Goal: Complete application form: Complete application form

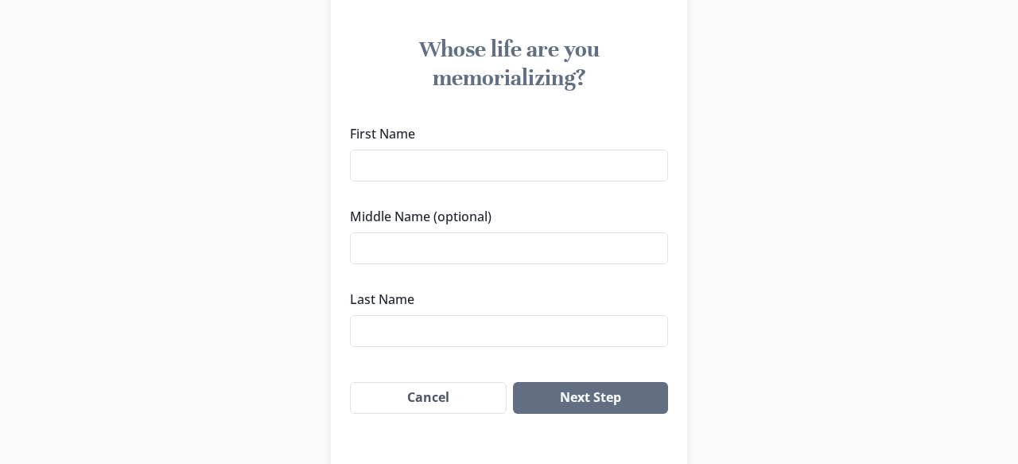
scroll to position [150, 0]
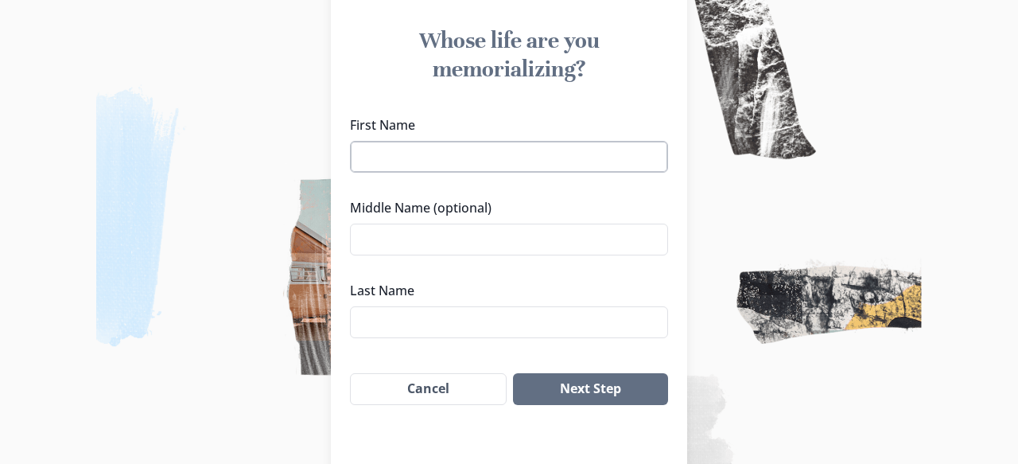
click at [471, 163] on input "First Name" at bounding box center [509, 157] width 318 height 32
type input "Dinsy"
type input "Mationg"
type input "Sulit"
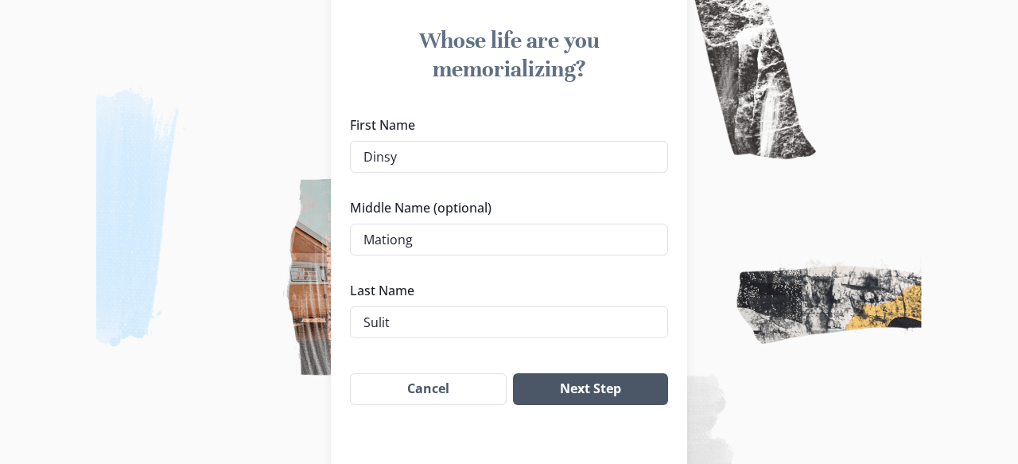
click at [566, 392] on button "Next Step" at bounding box center [590, 389] width 155 height 32
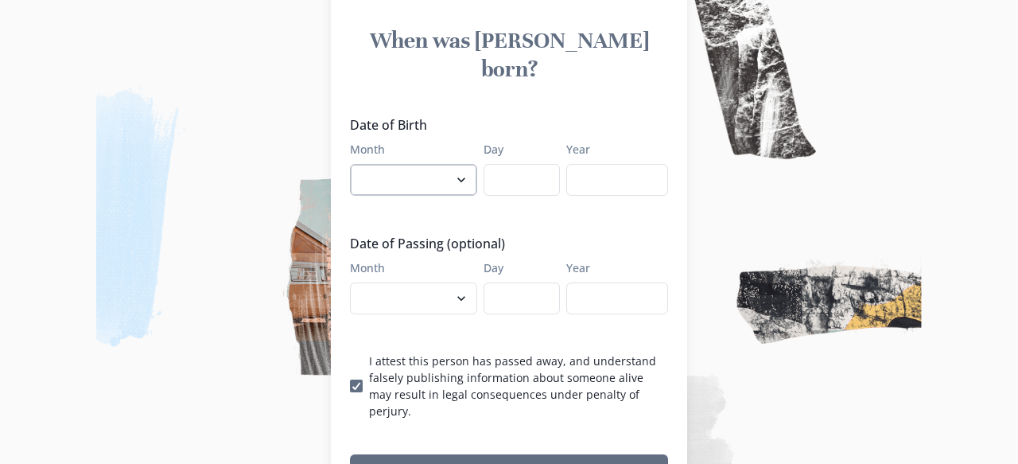
click at [411, 164] on select "January February March April May June July August September October November De…" at bounding box center [413, 180] width 127 height 32
select select "1"
click at [529, 164] on input "Day" at bounding box center [522, 180] width 76 height 32
type input "22"
click at [614, 164] on input "Year" at bounding box center [617, 180] width 102 height 32
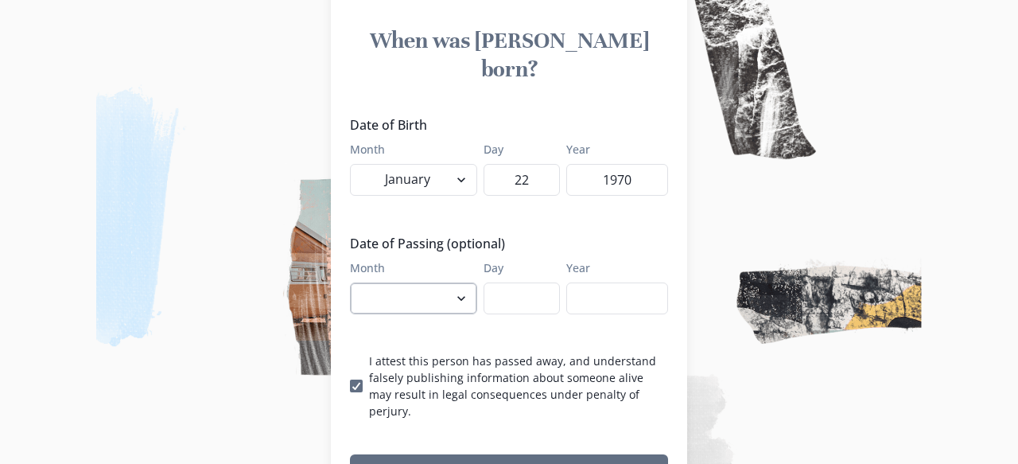
type input "1970"
click at [426, 282] on select "January February March April May June July August September October November De…" at bounding box center [413, 298] width 127 height 32
select select "9"
click at [518, 282] on input "Day" at bounding box center [522, 298] width 76 height 32
type input "8"
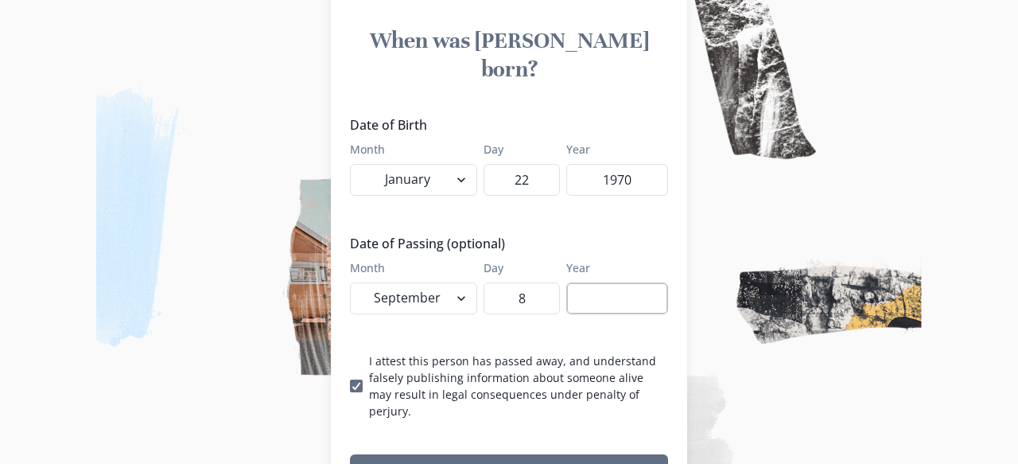
click at [620, 282] on input "Year" at bounding box center [617, 298] width 102 height 32
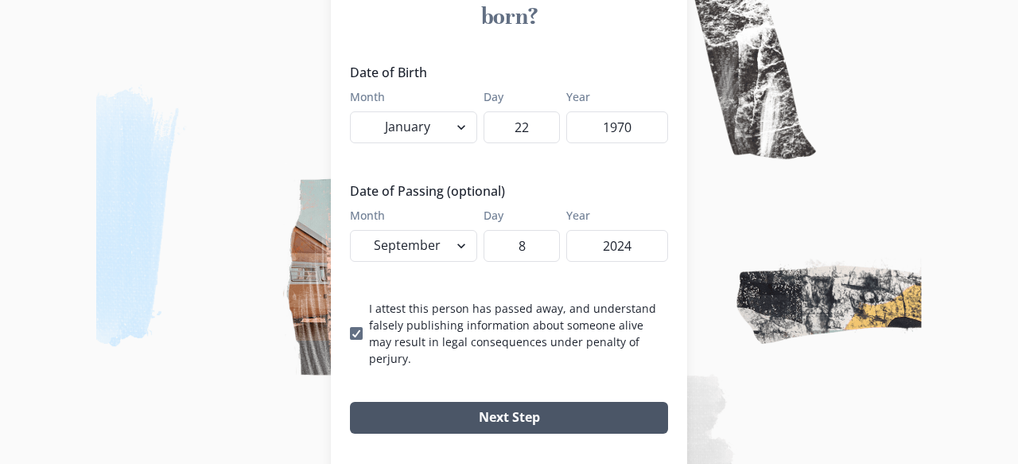
type input "2024"
click at [518, 402] on button "Next Step" at bounding box center [509, 418] width 318 height 32
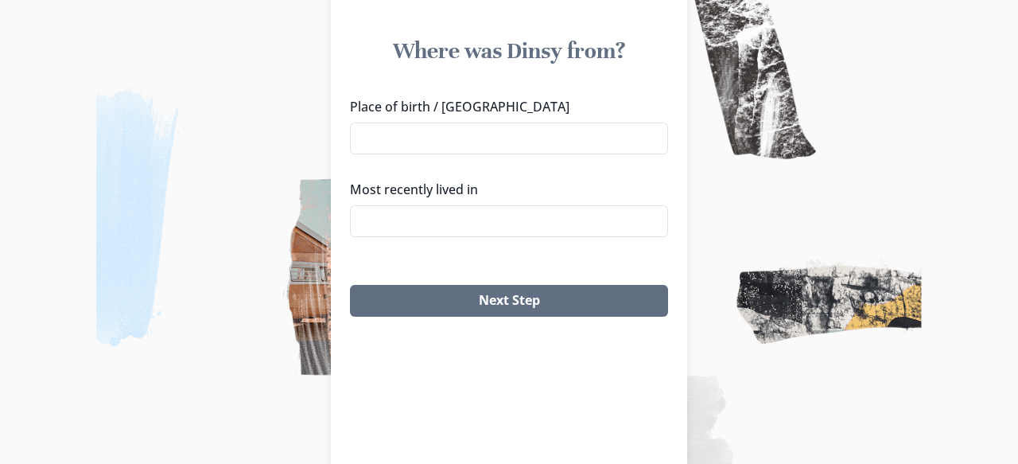
scroll to position [119, 0]
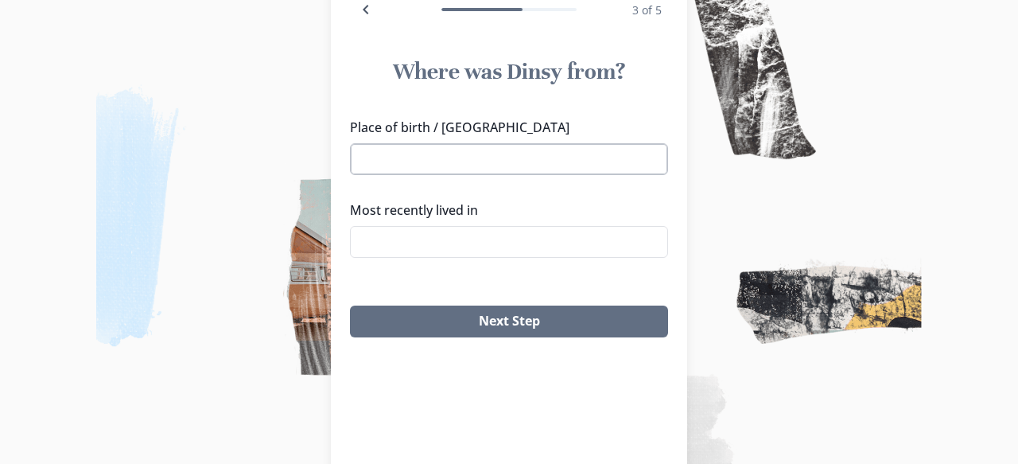
click at [495, 154] on input "Place of birth / [GEOGRAPHIC_DATA]" at bounding box center [509, 159] width 318 height 32
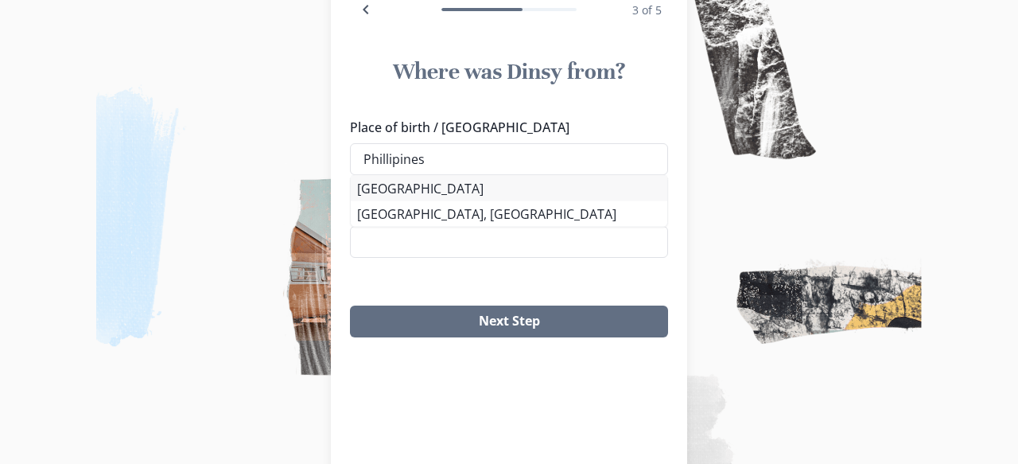
click at [434, 195] on li "[GEOGRAPHIC_DATA]" at bounding box center [509, 188] width 317 height 25
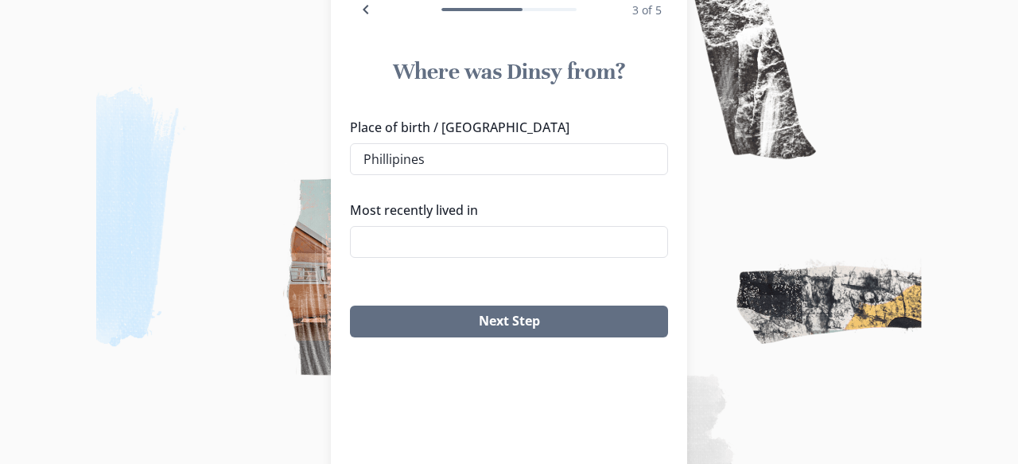
type input "[GEOGRAPHIC_DATA]"
click at [434, 231] on input "Most recently lived in" at bounding box center [509, 242] width 318 height 32
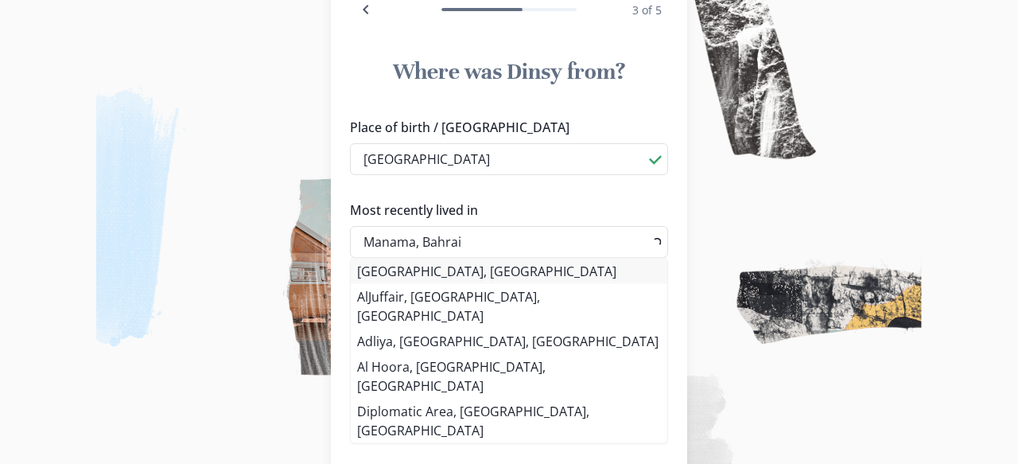
click at [437, 266] on li "[GEOGRAPHIC_DATA], [GEOGRAPHIC_DATA]" at bounding box center [509, 271] width 317 height 25
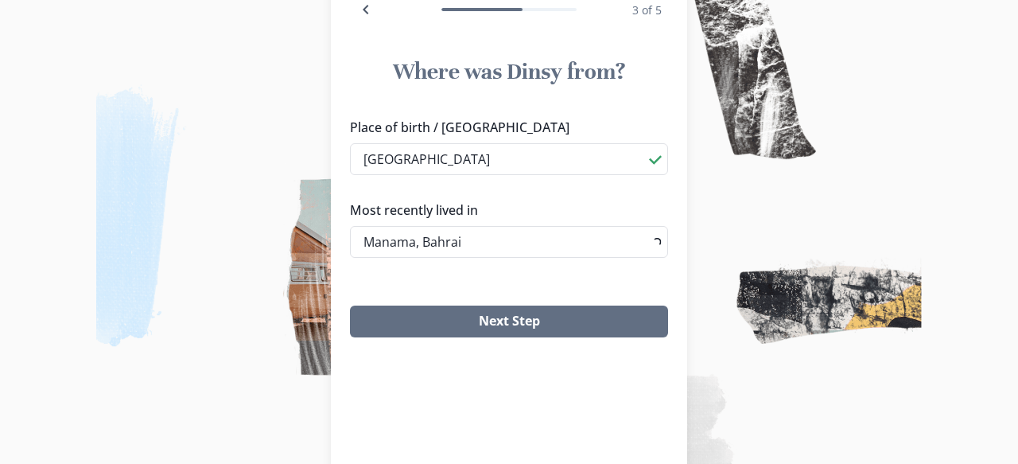
type input "[GEOGRAPHIC_DATA], [GEOGRAPHIC_DATA]"
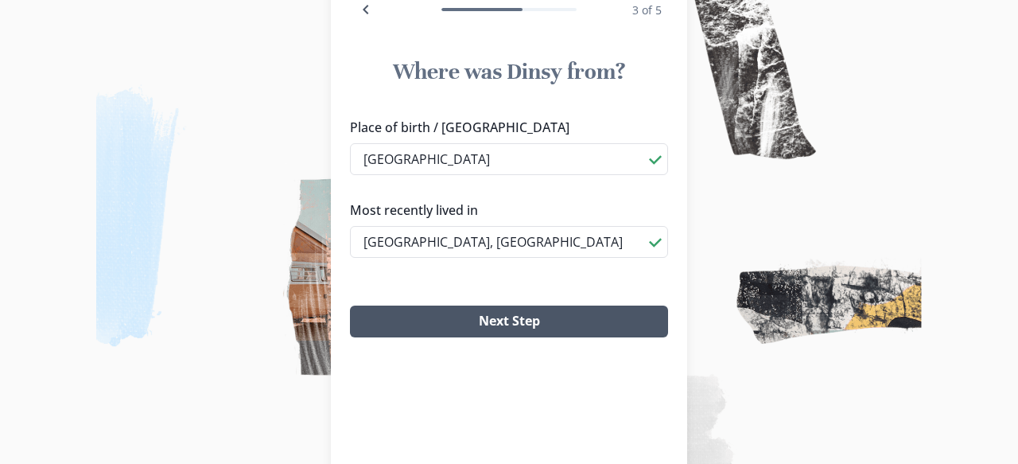
click at [478, 308] on button "Next Step" at bounding box center [509, 322] width 318 height 32
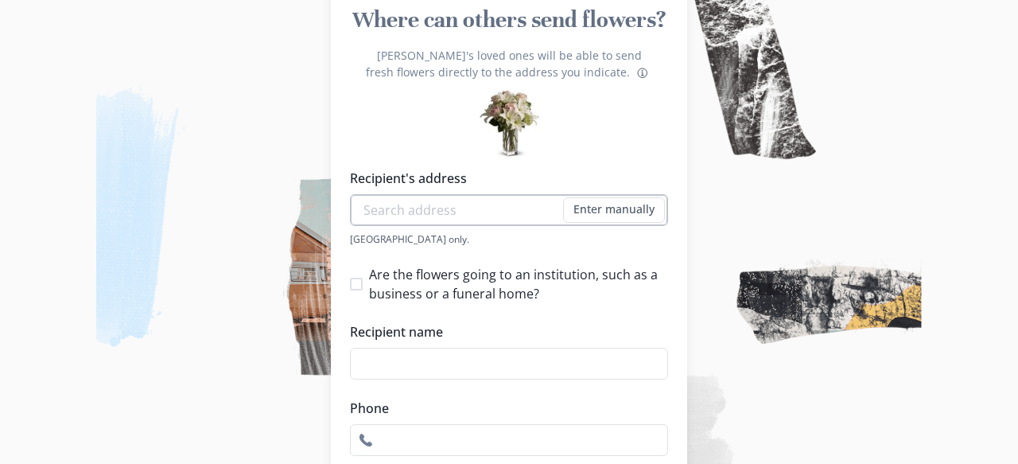
scroll to position [173, 0]
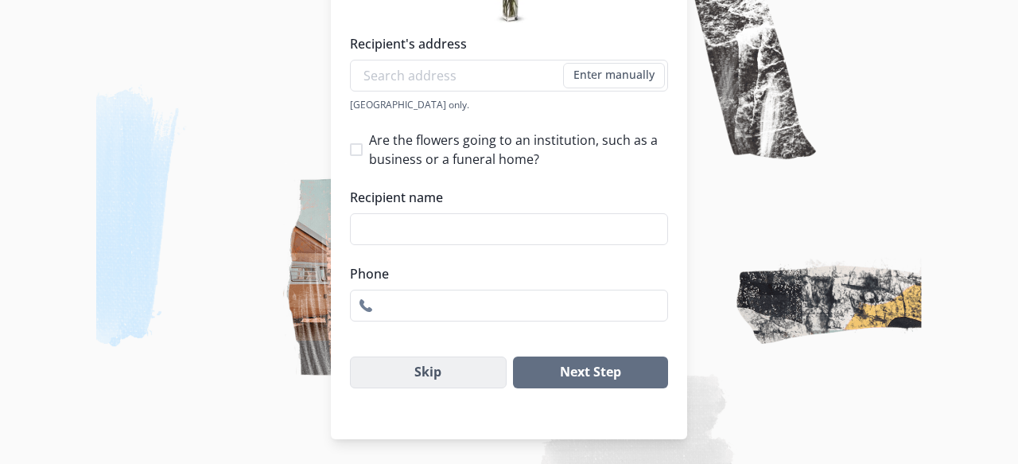
click at [433, 364] on button "Skip" at bounding box center [428, 372] width 157 height 32
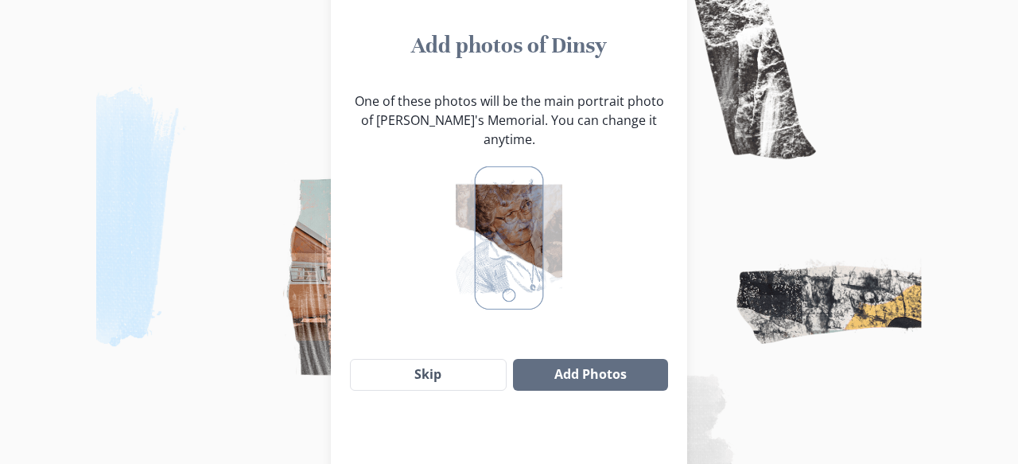
scroll to position [138, 0]
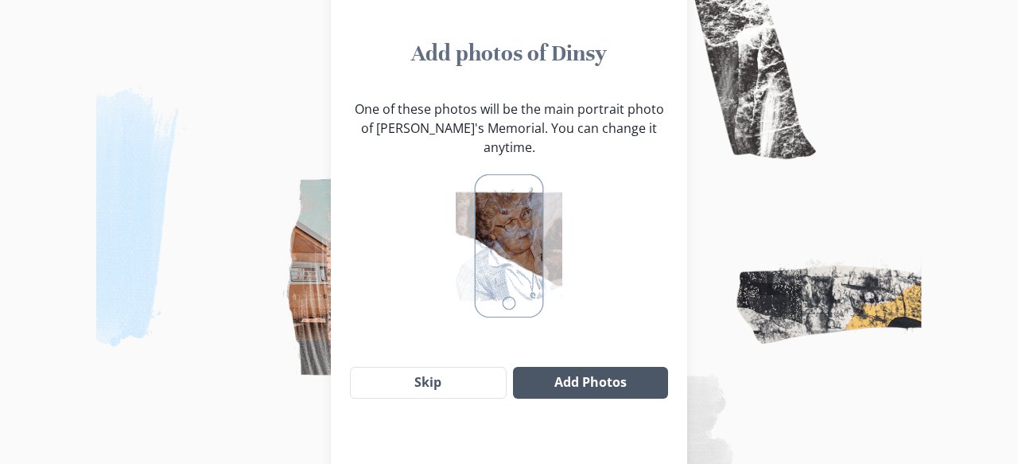
click at [559, 367] on button "Add Photos" at bounding box center [590, 383] width 155 height 32
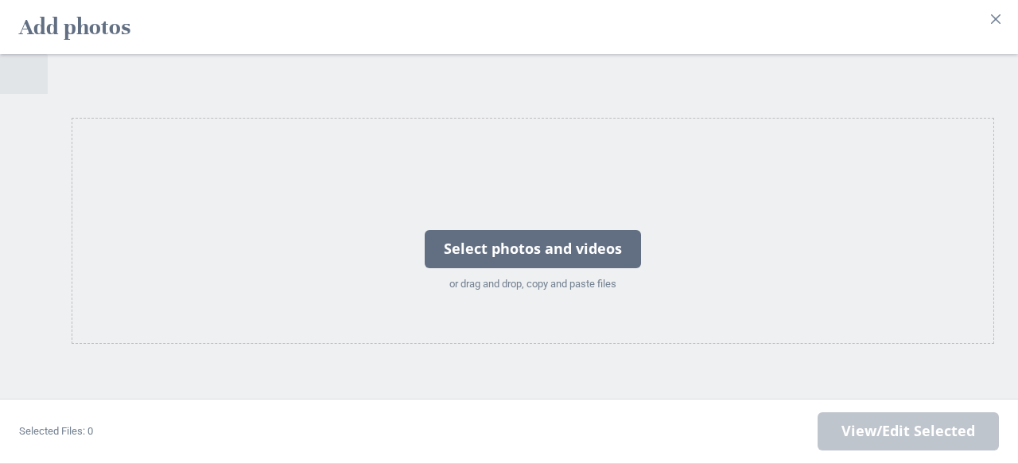
scroll to position [0, 0]
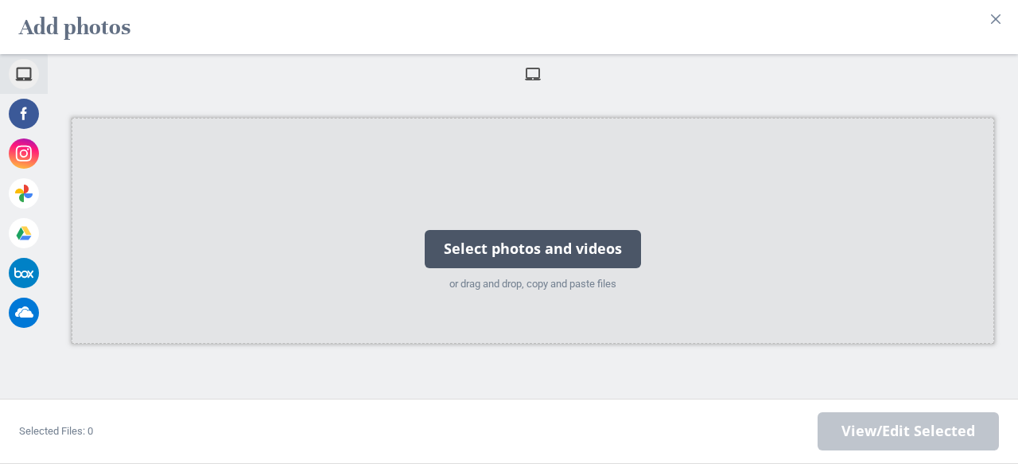
click at [490, 249] on div "Select photos and videos" at bounding box center [533, 249] width 216 height 38
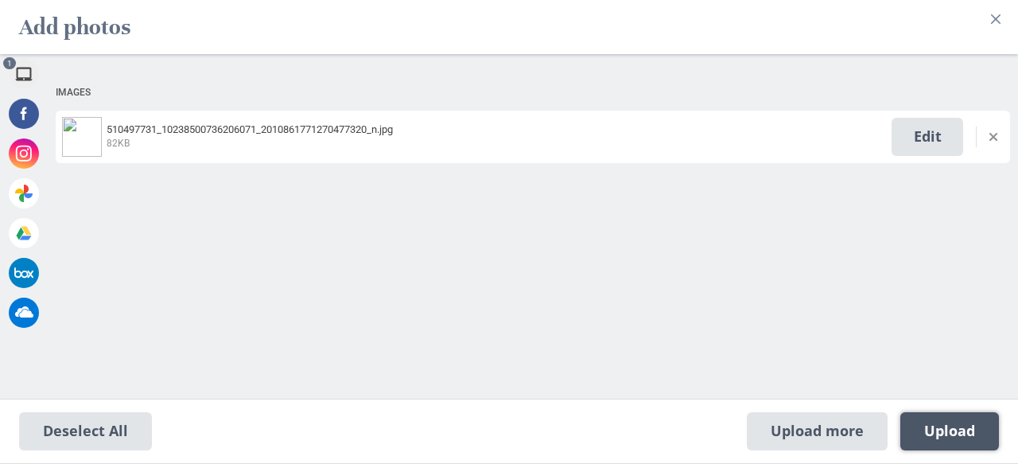
click at [917, 428] on span "Upload 1" at bounding box center [950, 431] width 99 height 38
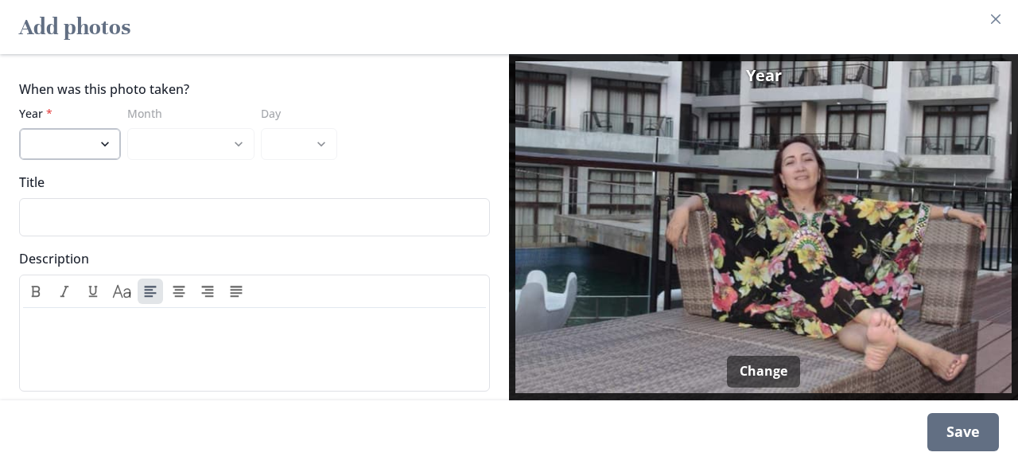
click at [92, 150] on select "2024 2023 2022 2021 2020 2019 2018 2017 2016 2015 2014 2013 2012 2011 2010 2009…" at bounding box center [70, 144] width 102 height 32
select select "2015"
click at [366, 169] on div "When was this photo taken? Year * 2024 2023 2022 2021 2020 2019 2018 2017 2016 …" at bounding box center [254, 227] width 509 height 346
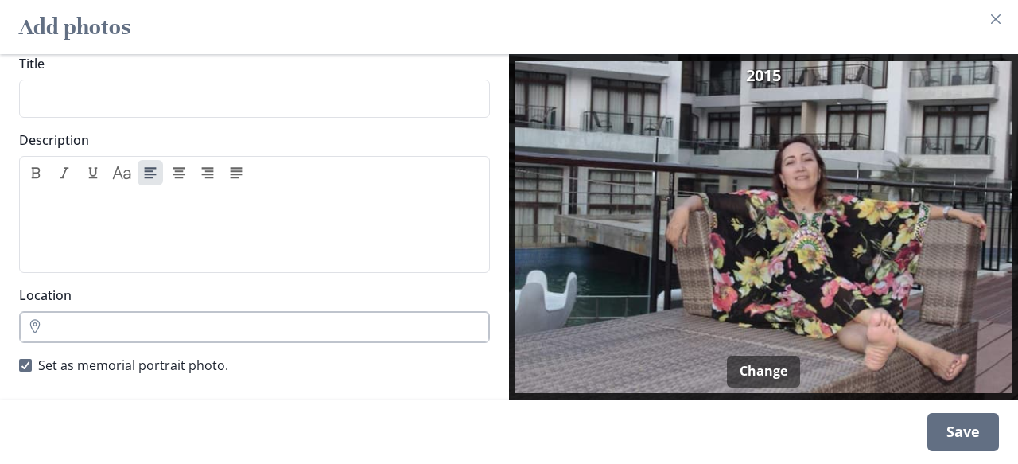
click at [223, 338] on input "Location" at bounding box center [254, 327] width 471 height 32
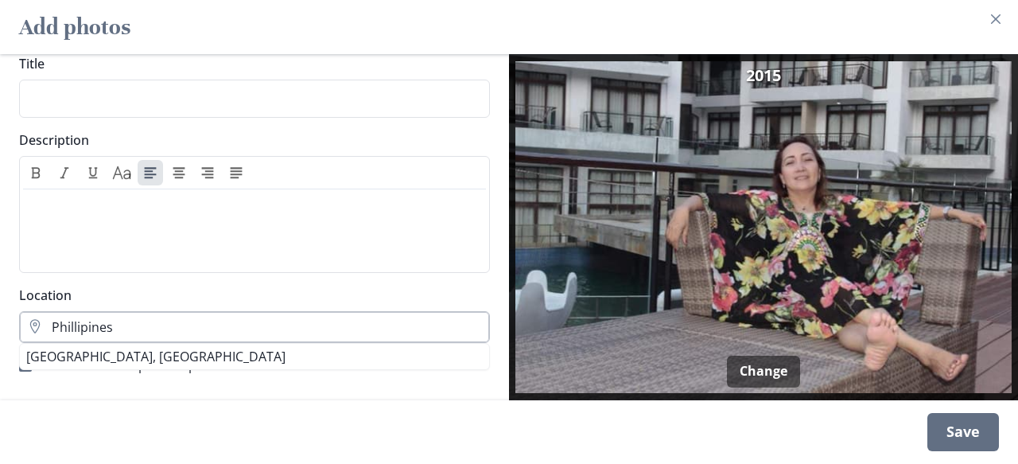
click at [177, 319] on input "Phillipines" at bounding box center [254, 327] width 471 height 32
type input "Phillipines"
click at [227, 284] on div "When was this photo taken? Year * 2024 2023 2022 2021 2020 2019 2018 2017 2016 …" at bounding box center [254, 227] width 509 height 346
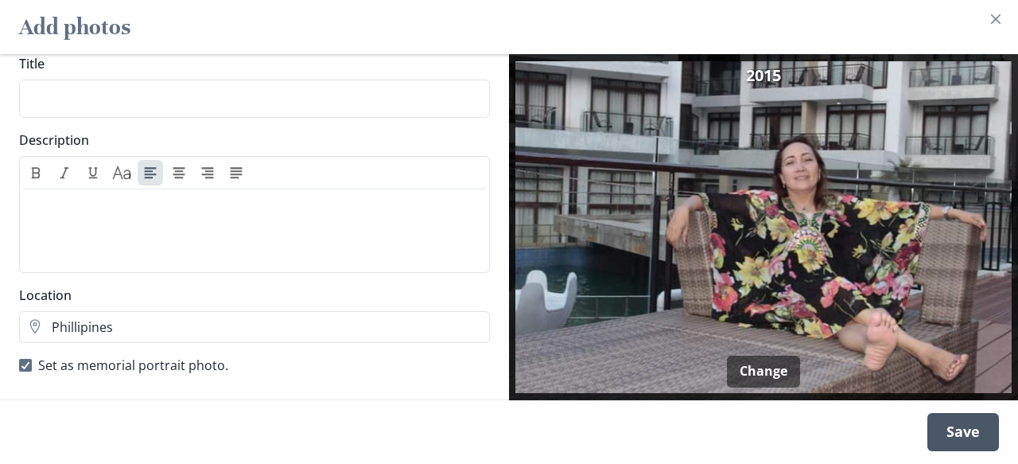
click at [951, 427] on div "Save" at bounding box center [964, 432] width 72 height 38
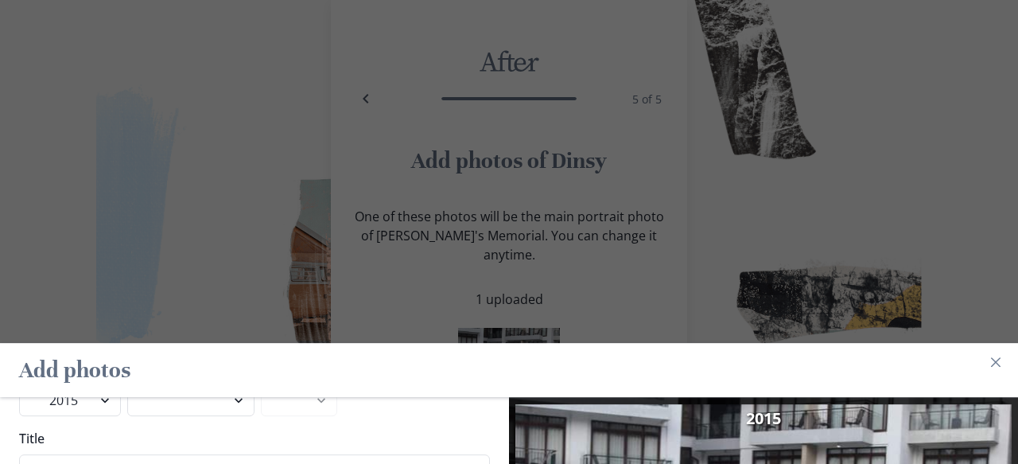
scroll to position [0, 0]
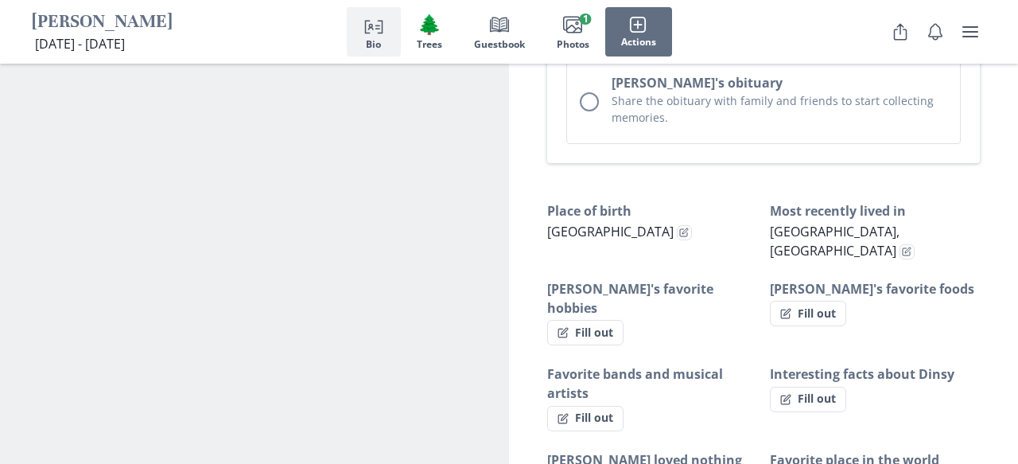
scroll to position [971, 0]
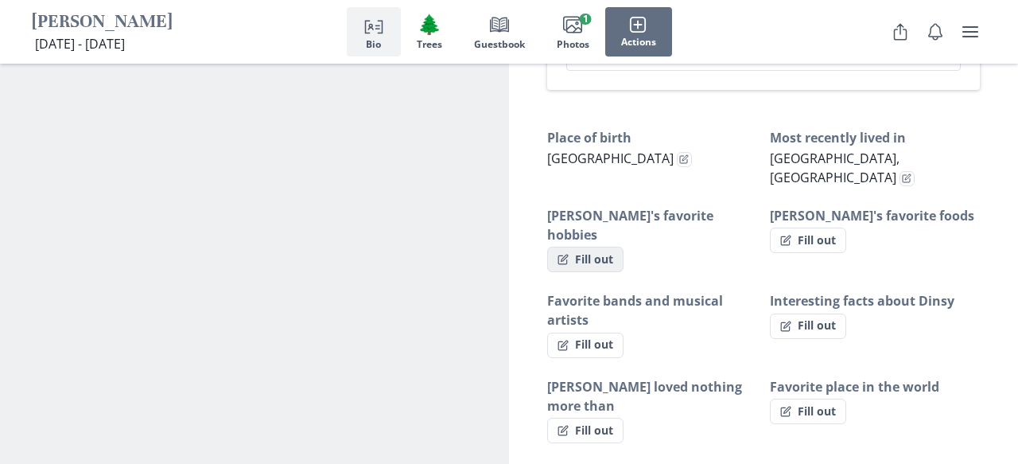
click at [586, 247] on button "Fill out" at bounding box center [585, 259] width 76 height 25
select select "[PERSON_NAME]'s favorite hobbies"
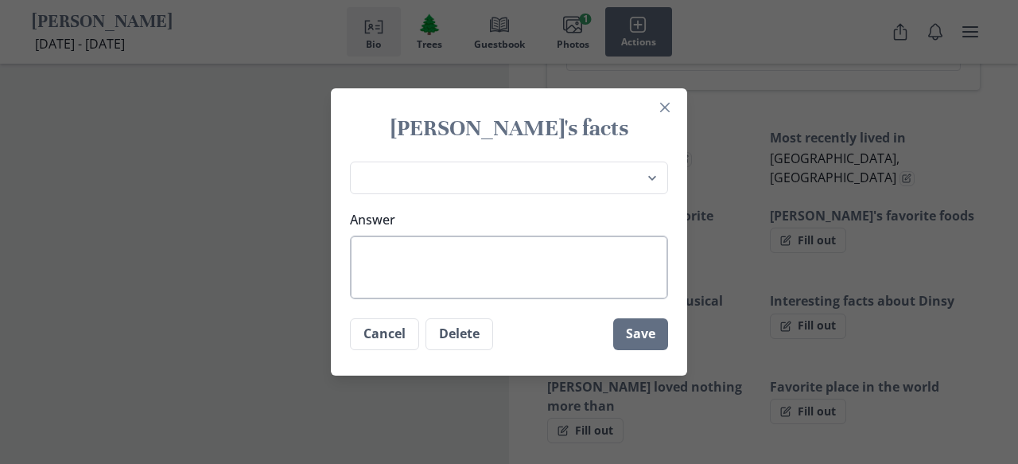
click at [440, 290] on textarea "Answer" at bounding box center [509, 268] width 318 height 64
type textarea "S"
type textarea "x"
type textarea "Si"
type textarea "x"
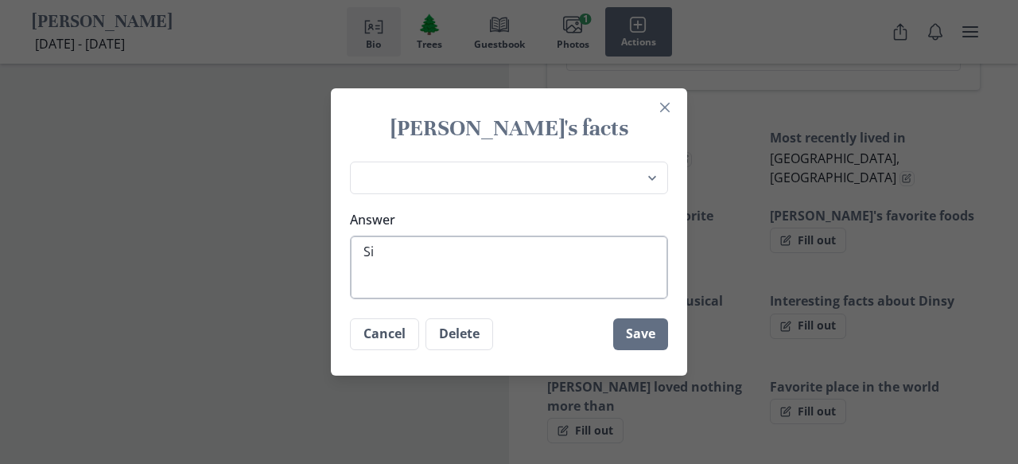
type textarea "Sin"
type textarea "x"
type textarea "Sing"
type textarea "x"
type textarea "Singi"
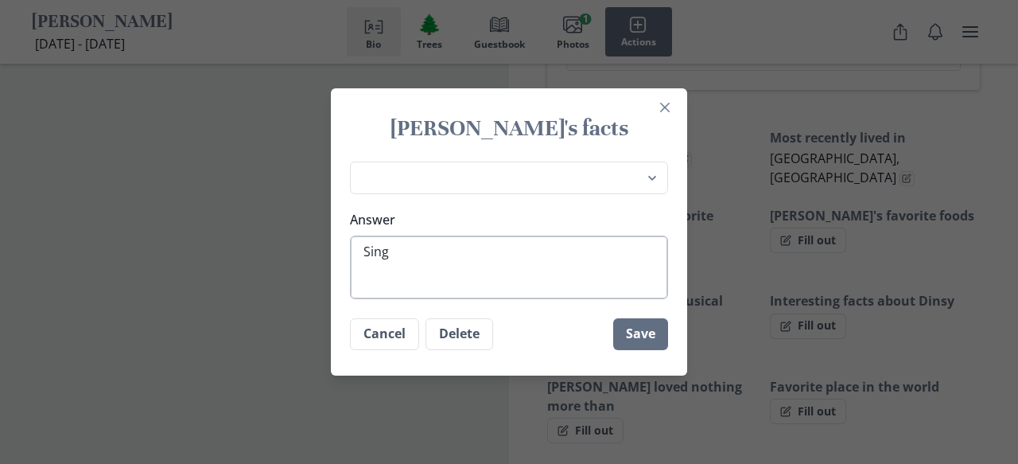
type textarea "x"
type textarea "Singin"
type textarea "x"
type textarea "Singing"
type textarea "x"
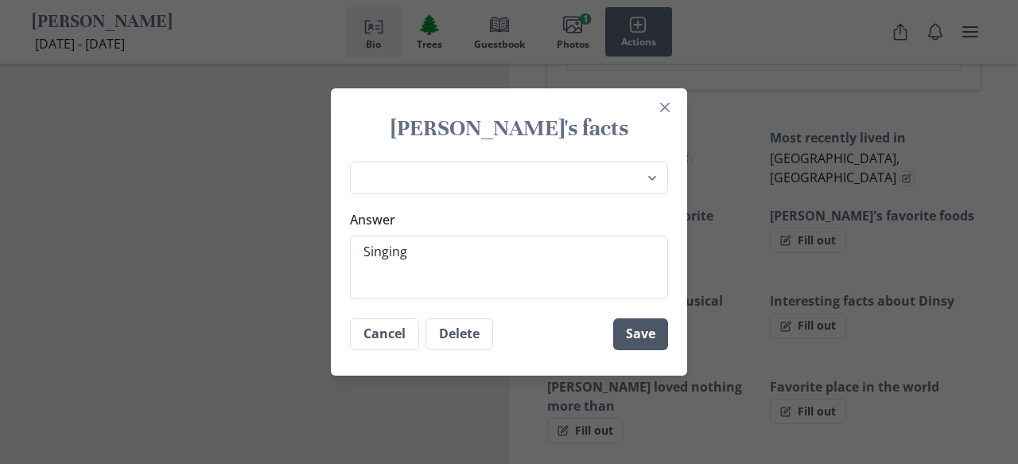
type textarea "Singing"
click at [646, 329] on button "Save" at bounding box center [640, 334] width 55 height 32
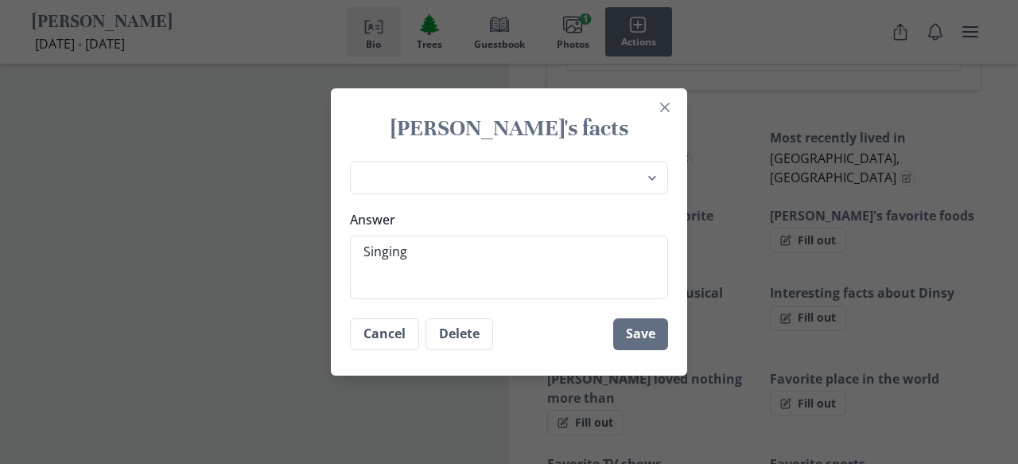
type textarea "x"
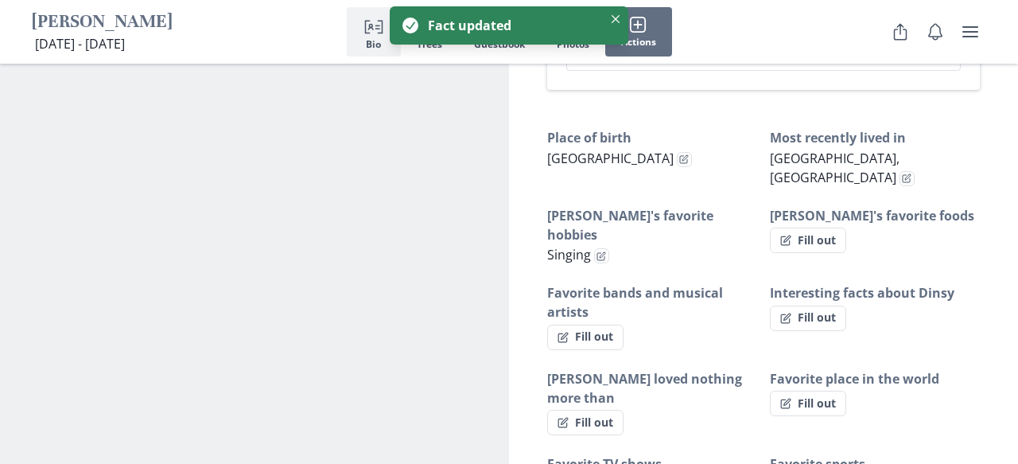
click at [807, 228] on button "Fill out" at bounding box center [808, 240] width 76 height 25
select select "[PERSON_NAME]'s favorite foods"
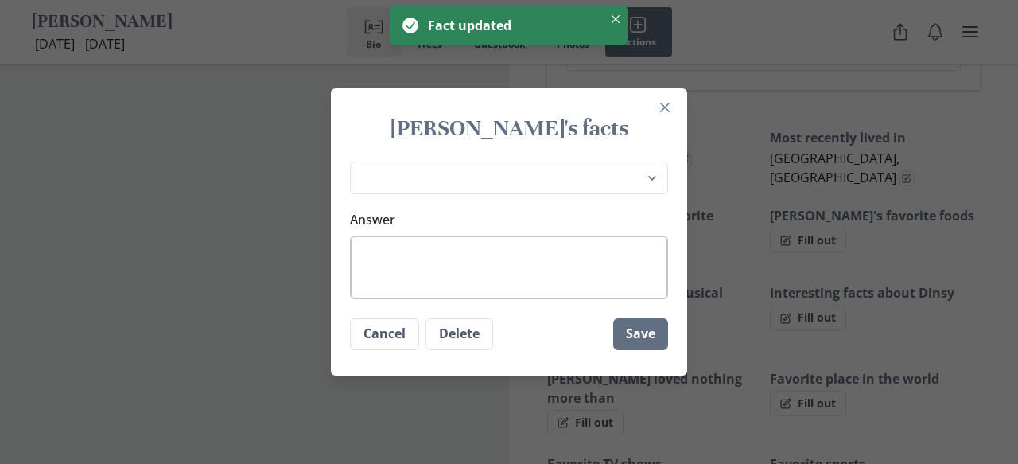
click at [522, 249] on textarea "Answer" at bounding box center [509, 268] width 318 height 64
type textarea "x"
type textarea "F"
type textarea "x"
type textarea "Fr"
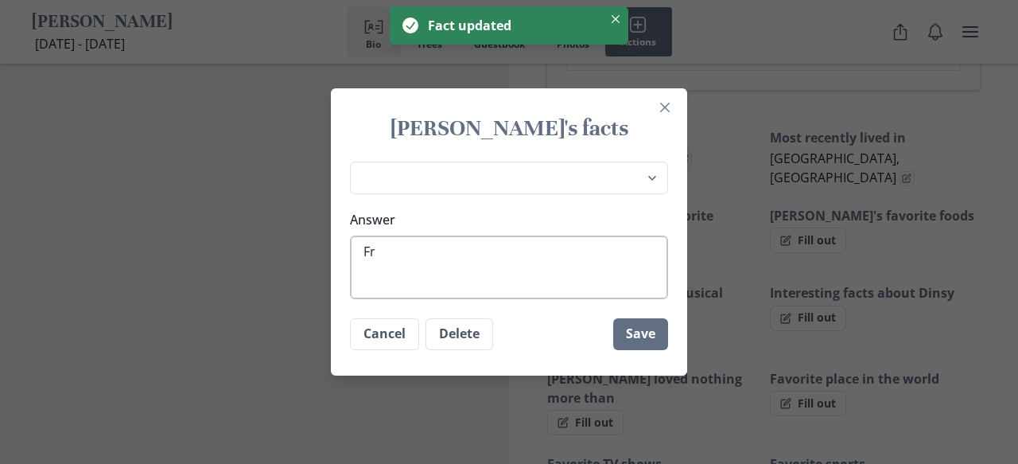
type textarea "x"
type textarea "Fre"
type textarea "x"
type textarea "Fren"
type textarea "x"
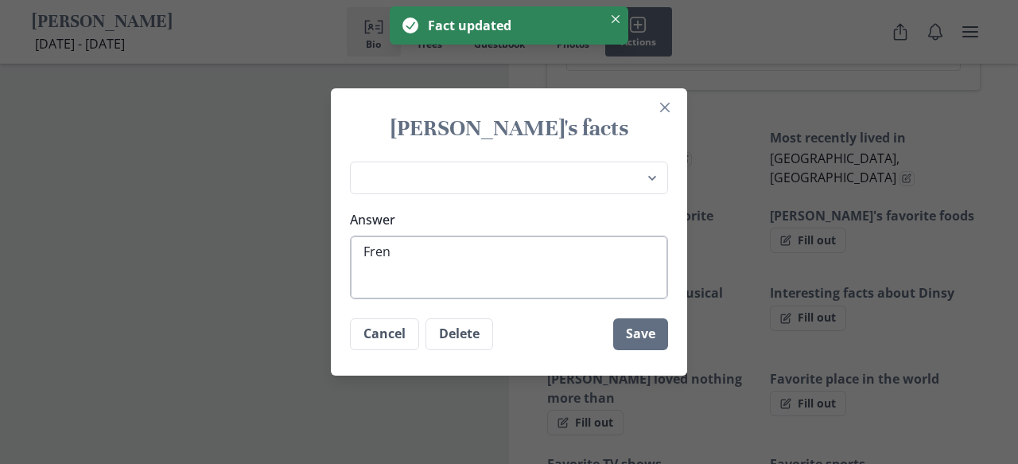
type textarea "Frenc"
type textarea "x"
type textarea "French"
type textarea "x"
type textarea "French"
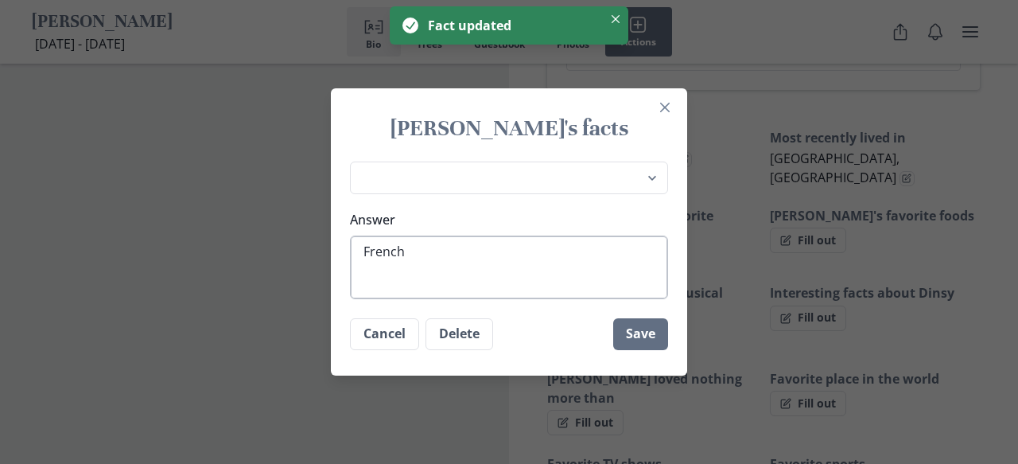
type textarea "x"
type textarea "French f"
type textarea "x"
type textarea "French fr"
type textarea "x"
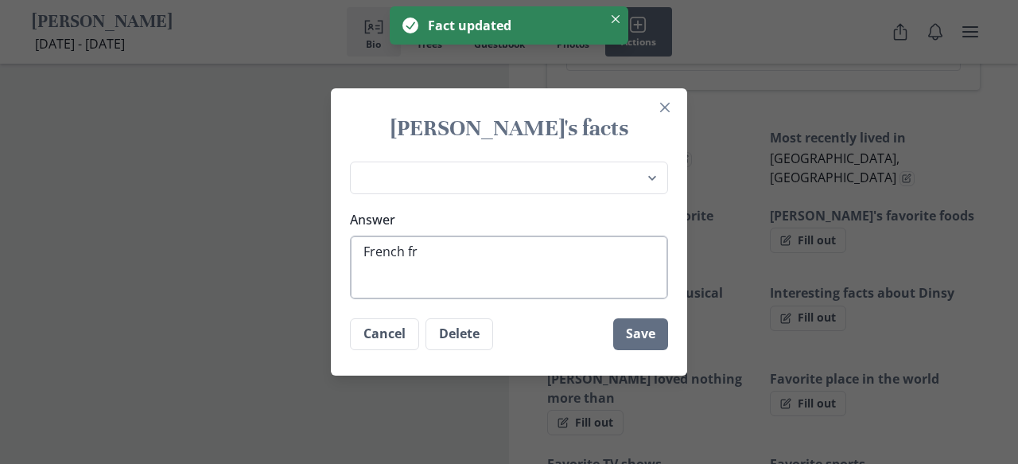
type textarea "French fri"
type textarea "x"
type textarea "French frie"
type textarea "x"
type textarea "French fries"
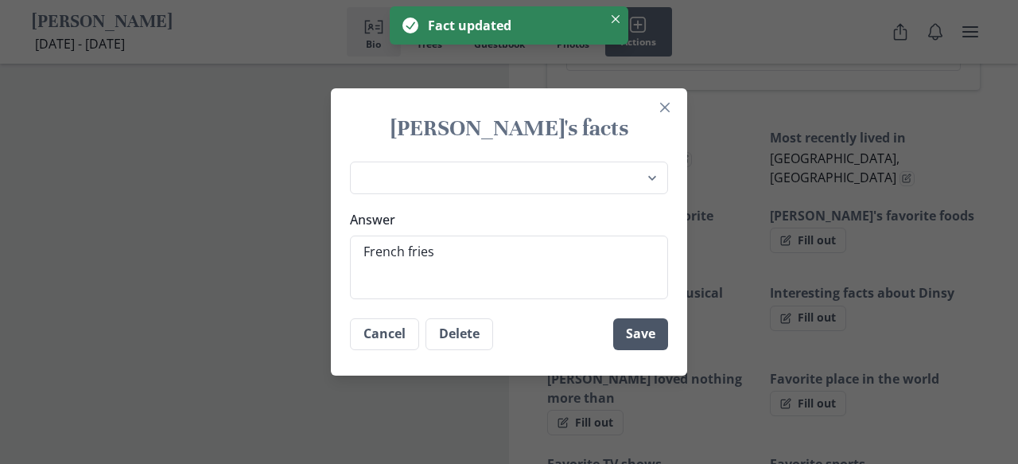
click at [641, 330] on button "Save" at bounding box center [640, 334] width 55 height 32
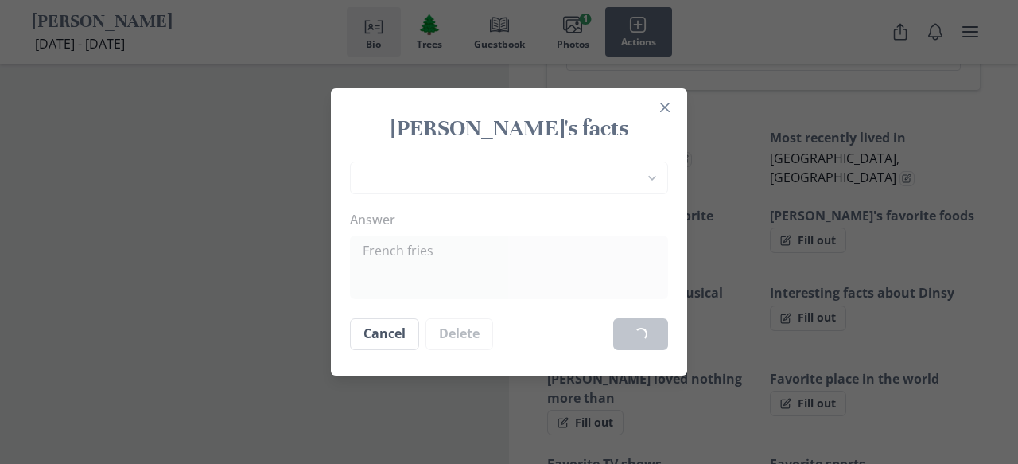
type textarea "x"
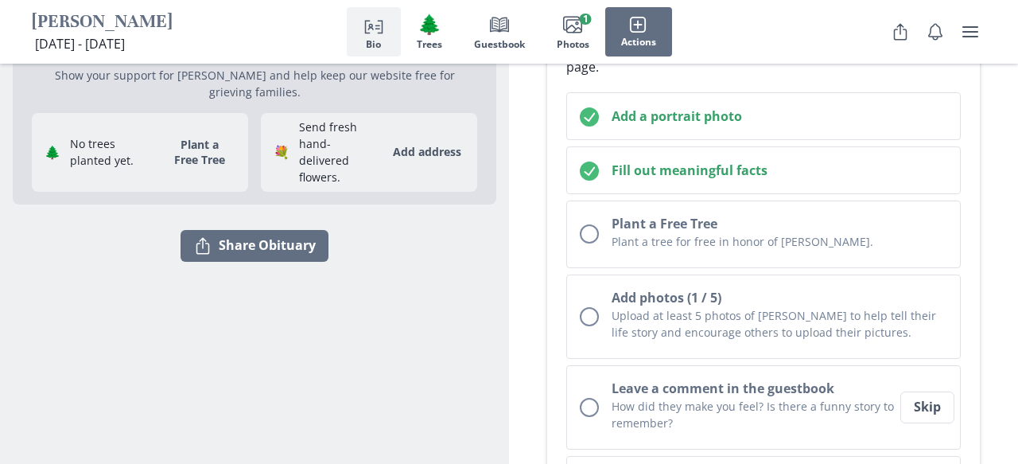
scroll to position [264, 0]
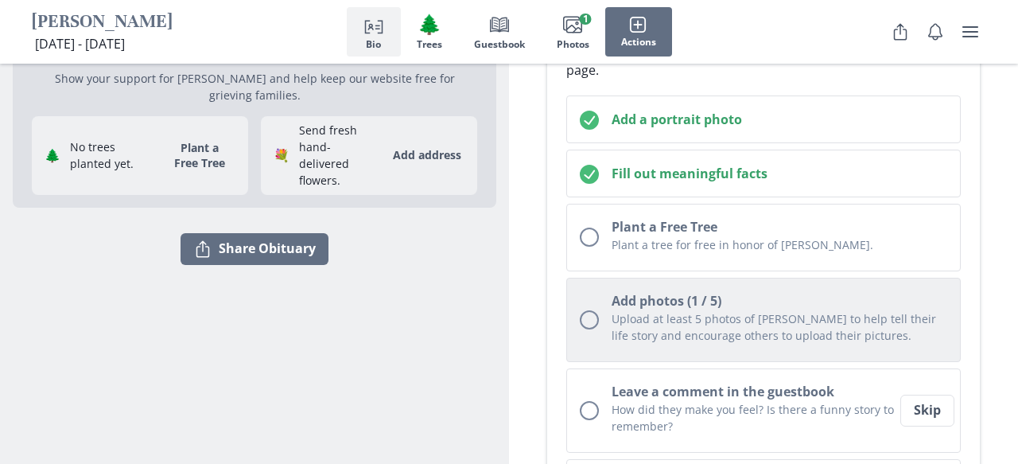
click at [707, 305] on h2 "Add photos (1 / 5)" at bounding box center [780, 300] width 336 height 19
